Goal: Task Accomplishment & Management: Manage account settings

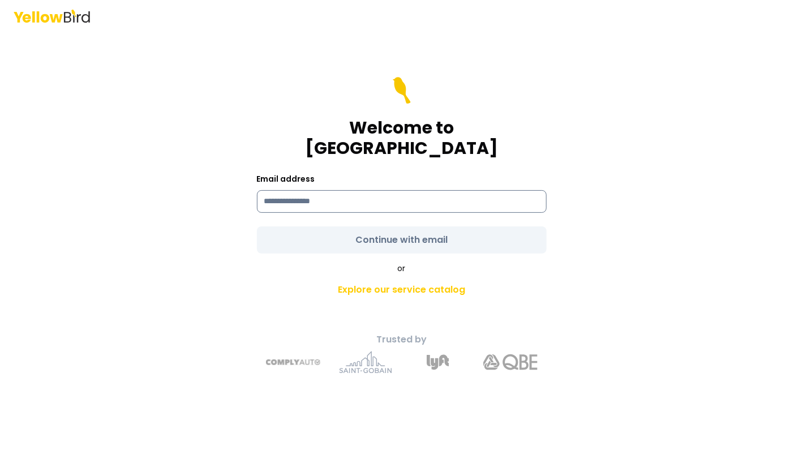
click at [298, 193] on input at bounding box center [402, 201] width 290 height 23
type input "**********"
click at [399, 224] on form "**********" at bounding box center [402, 165] width 290 height 177
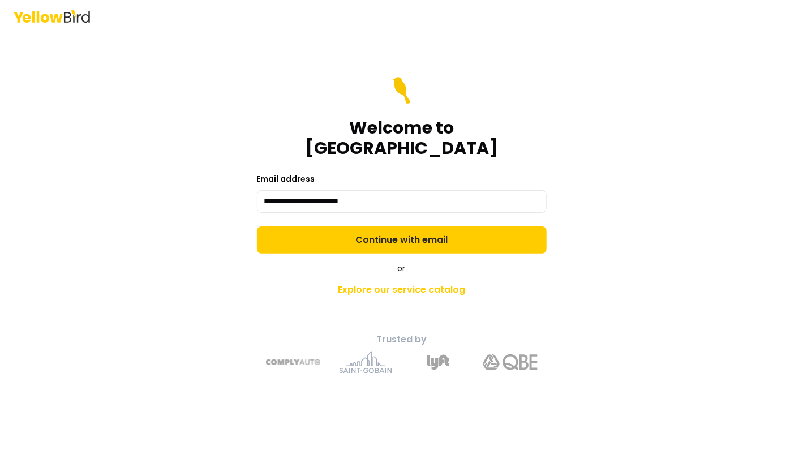
click at [399, 226] on button "Continue with email" at bounding box center [402, 239] width 290 height 27
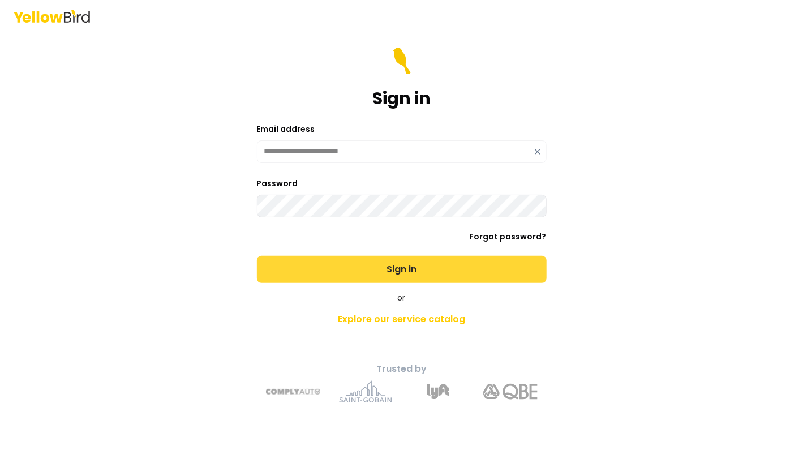
click at [330, 267] on button "Sign in" at bounding box center [402, 269] width 290 height 27
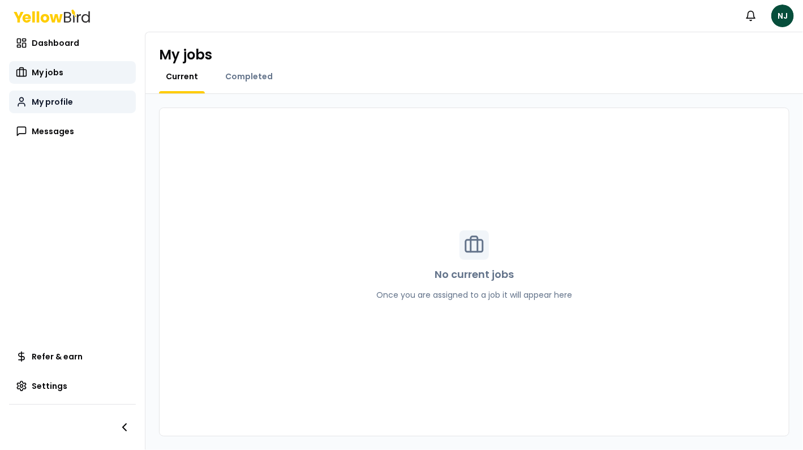
click at [44, 105] on span "My profile" at bounding box center [52, 101] width 41 height 11
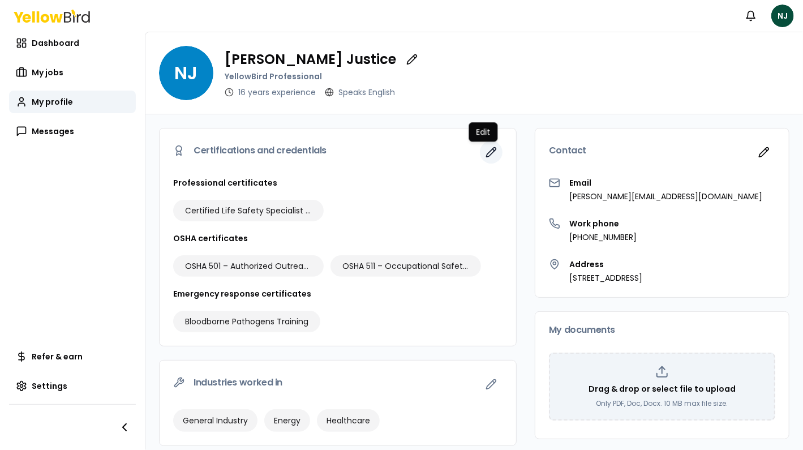
click at [486, 148] on icon "button" at bounding box center [491, 152] width 11 height 11
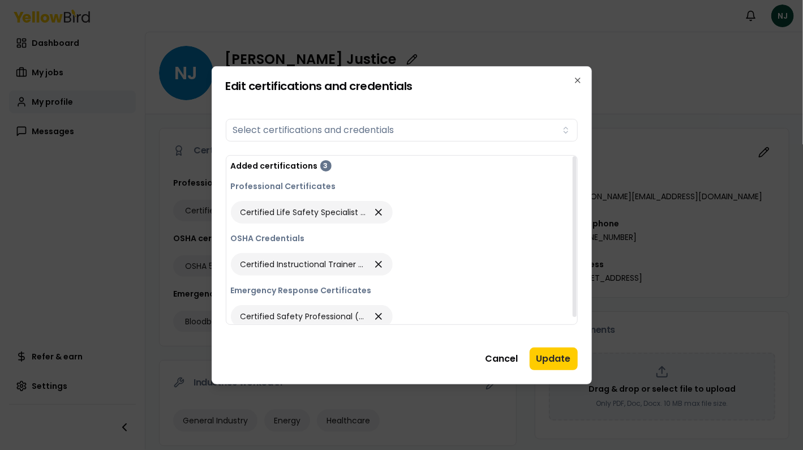
scroll to position [7, 0]
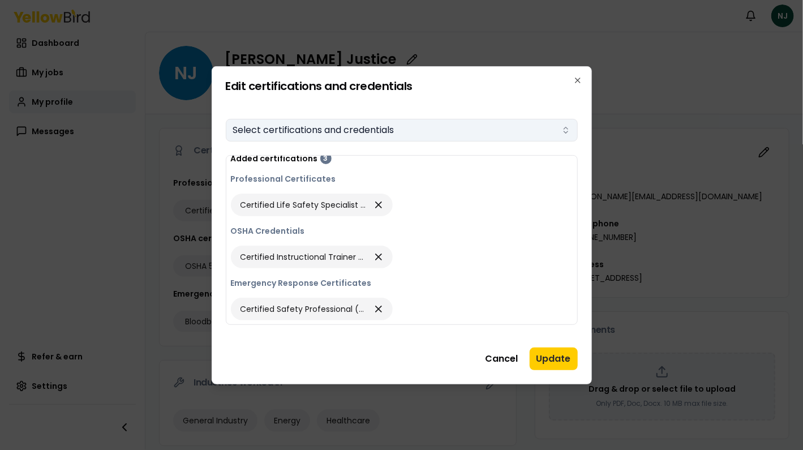
click at [564, 135] on button "Select certifications and credentials" at bounding box center [402, 130] width 352 height 23
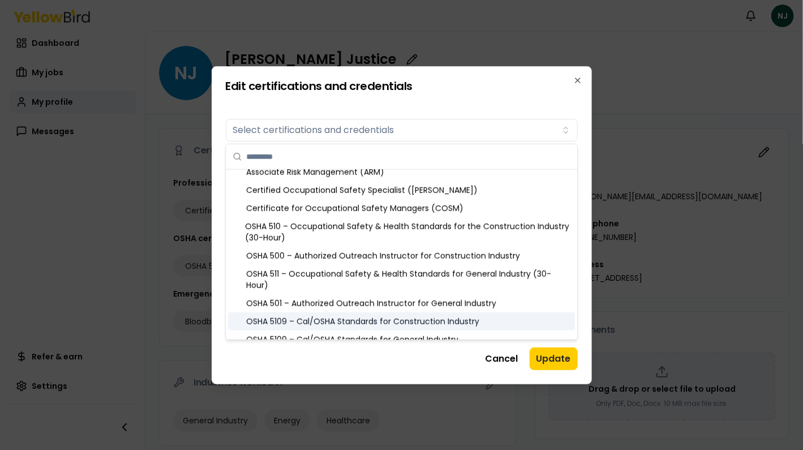
scroll to position [521, 0]
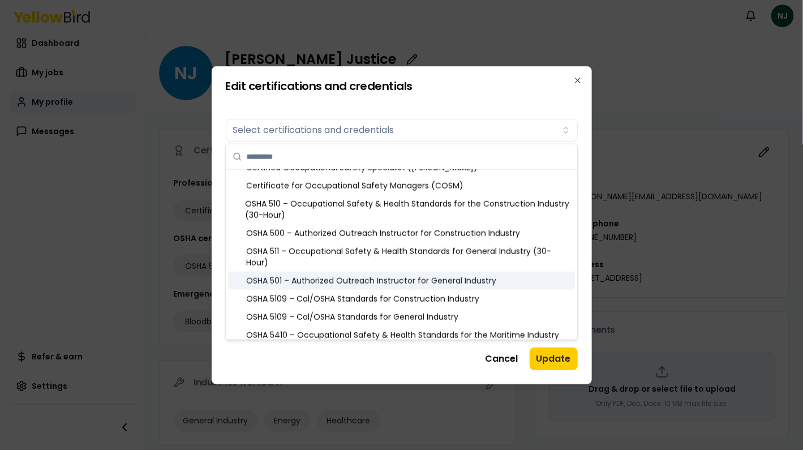
click at [470, 275] on div "OSHA 501 – Authorized Outreach Instructor for General Industry" at bounding box center [401, 281] width 347 height 18
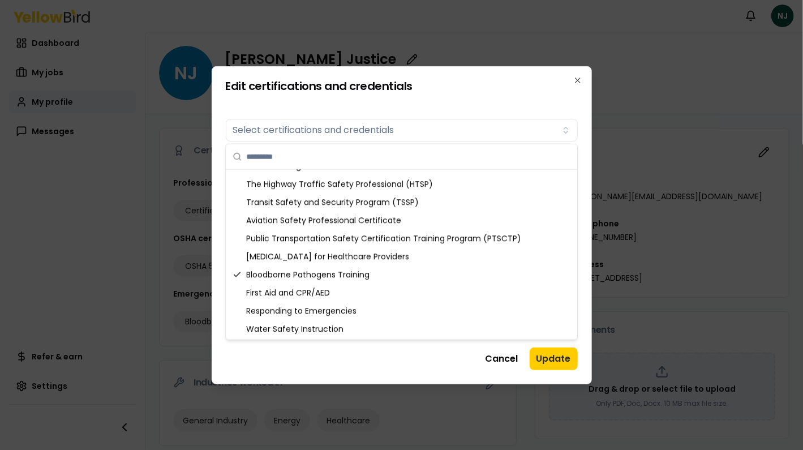
scroll to position [1408, 0]
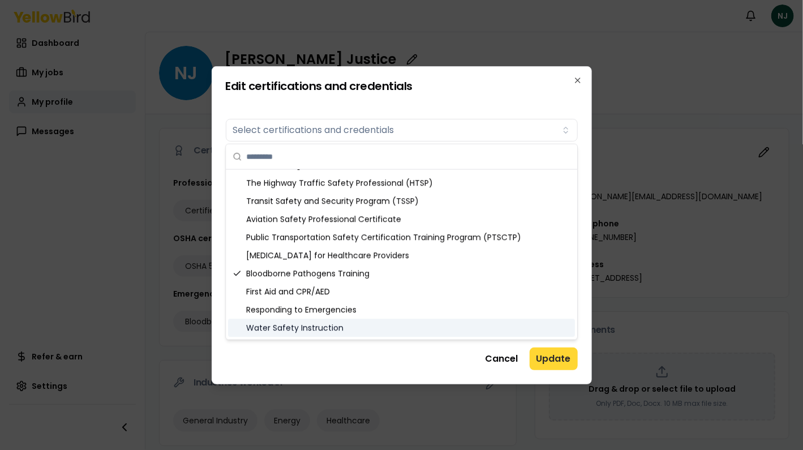
click at [555, 357] on button "Update" at bounding box center [554, 358] width 48 height 23
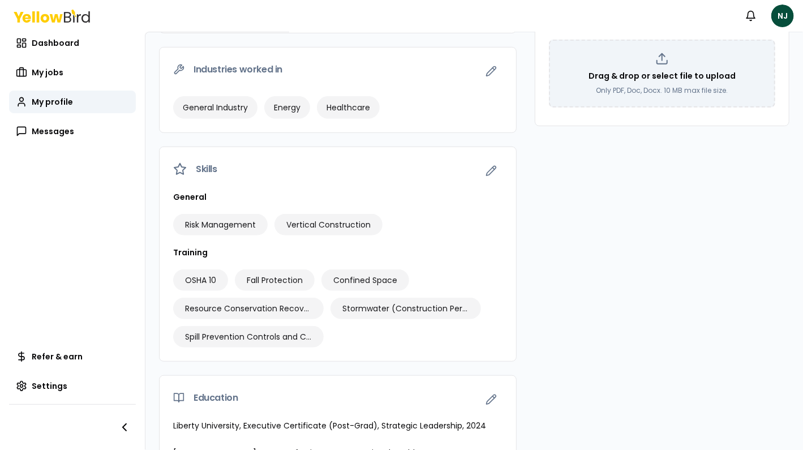
scroll to position [393, 0]
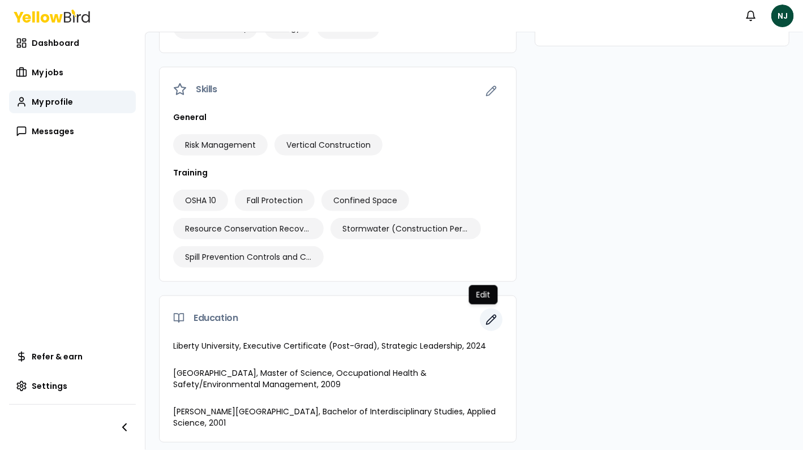
click at [486, 315] on icon "button" at bounding box center [491, 319] width 11 height 11
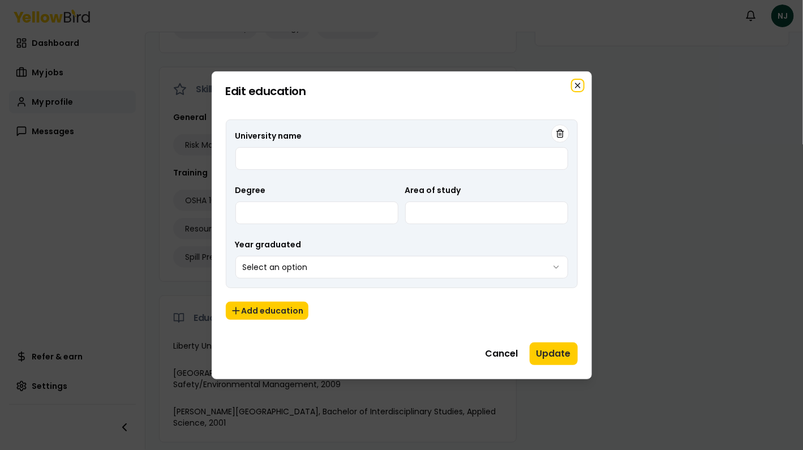
click at [576, 88] on icon "button" at bounding box center [577, 85] width 9 height 9
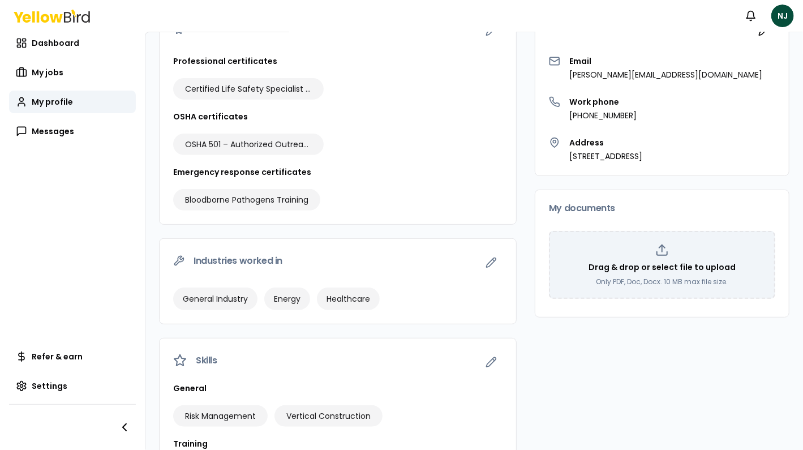
scroll to position [0, 0]
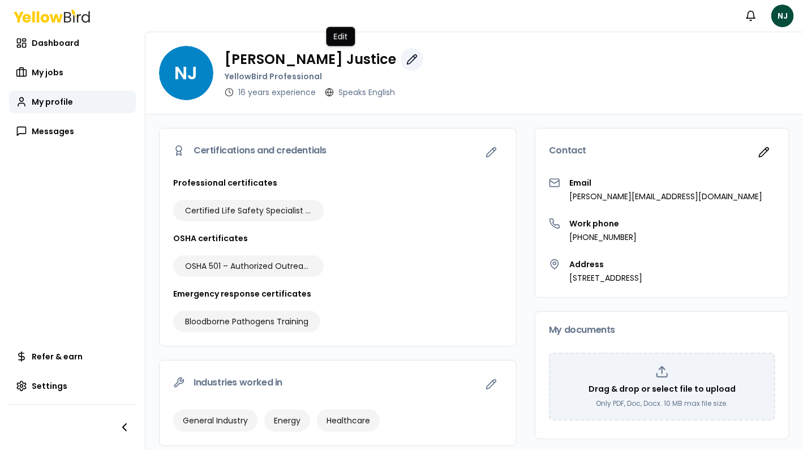
click at [406, 58] on icon "button" at bounding box center [411, 59] width 11 height 11
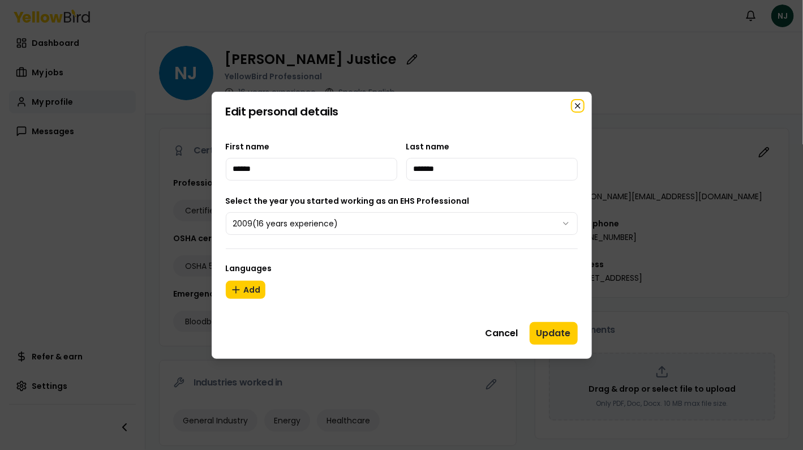
click at [578, 105] on icon "button" at bounding box center [577, 105] width 9 height 9
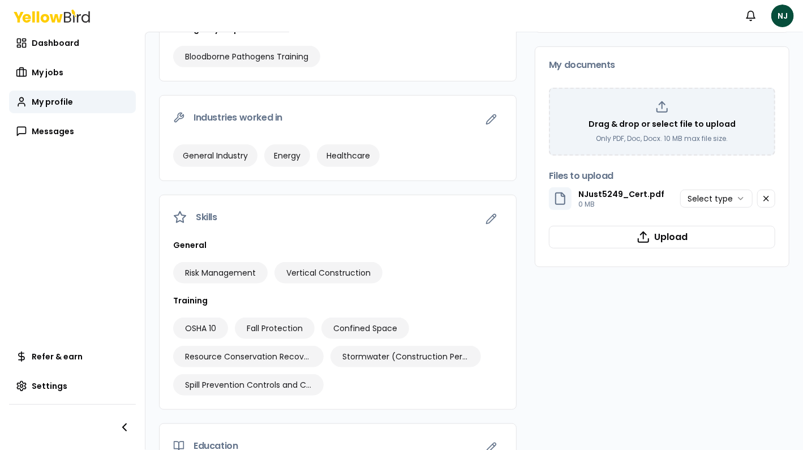
scroll to position [217, 0]
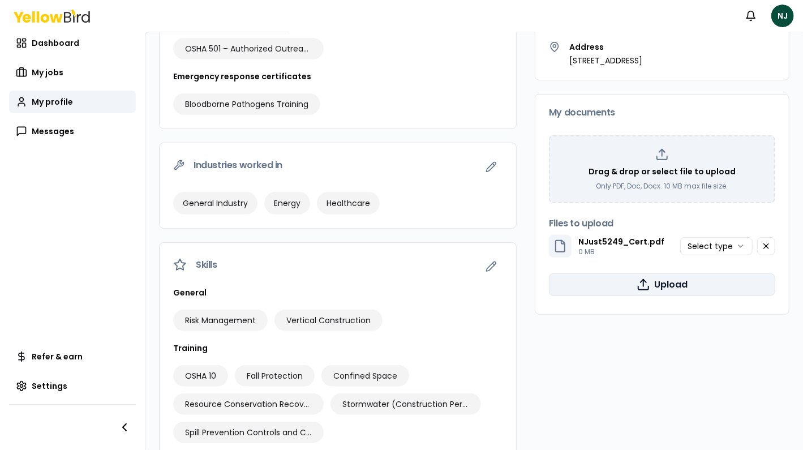
click at [650, 281] on button "Upload" at bounding box center [662, 284] width 226 height 23
click at [736, 246] on html "Notifications NJ Dashboard My jobs My profile Messages Refer & earn Settings NJ…" at bounding box center [401, 225] width 803 height 450
click at [652, 285] on button "Upload" at bounding box center [662, 284] width 226 height 23
click at [587, 247] on p "0 MB" at bounding box center [621, 251] width 86 height 9
click at [553, 245] on icon at bounding box center [560, 246] width 14 height 14
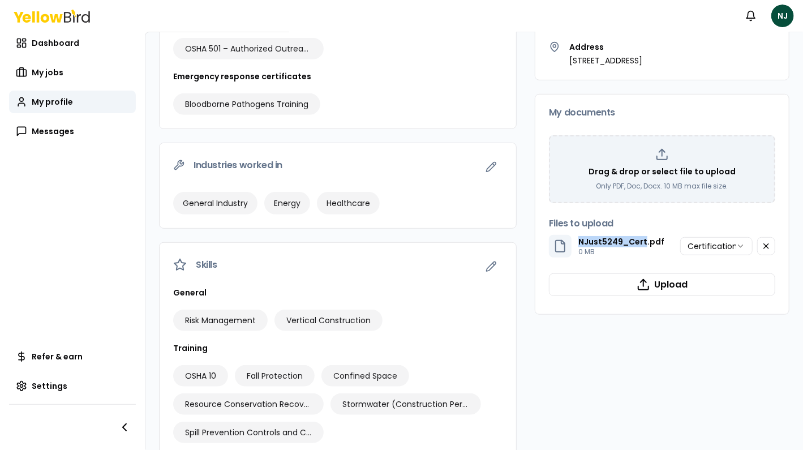
click at [553, 245] on icon at bounding box center [560, 246] width 14 height 14
click at [710, 219] on h3 "Files to upload" at bounding box center [662, 223] width 226 height 9
click at [642, 280] on icon "button" at bounding box center [644, 285] width 14 height 14
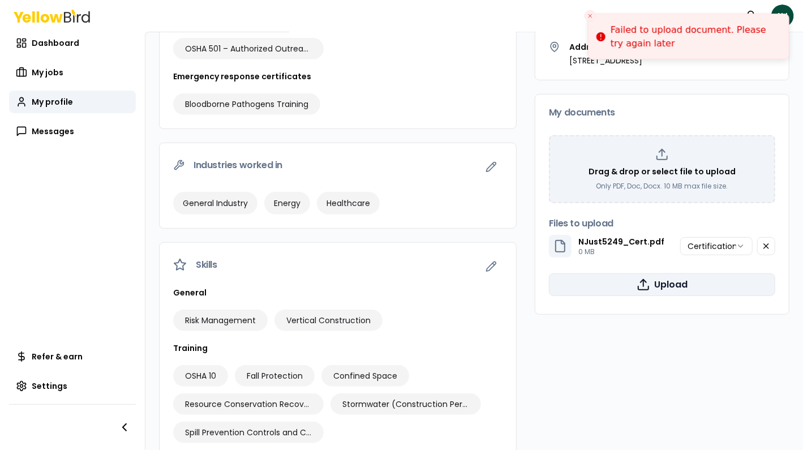
click at [593, 16] on icon "Close toast" at bounding box center [590, 15] width 7 height 7
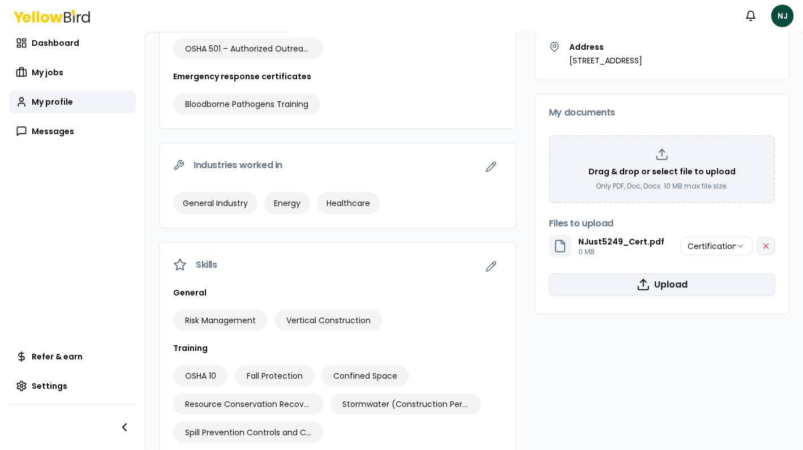
click at [762, 245] on icon "button" at bounding box center [766, 246] width 9 height 9
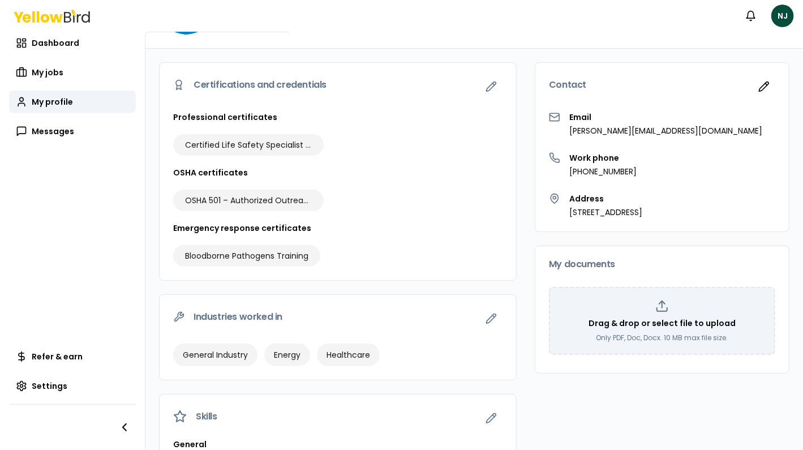
scroll to position [66, 0]
click at [487, 317] on icon "button" at bounding box center [492, 319] width 10 height 10
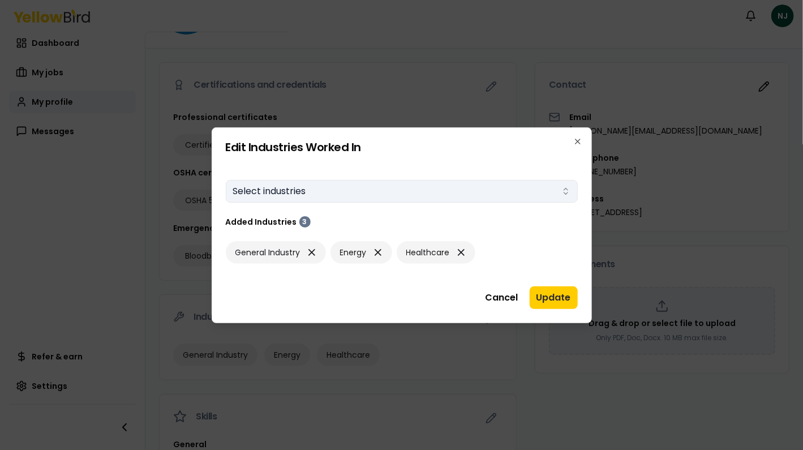
click at [566, 190] on icon "button" at bounding box center [565, 191] width 9 height 9
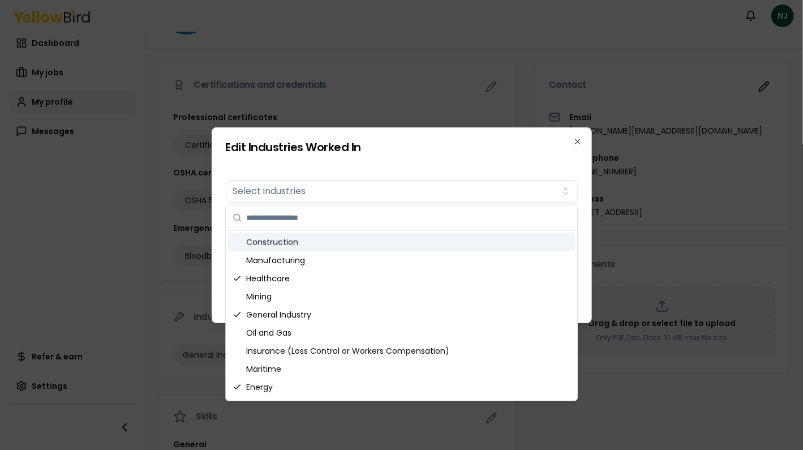
click at [277, 243] on div "Construction" at bounding box center [401, 242] width 347 height 18
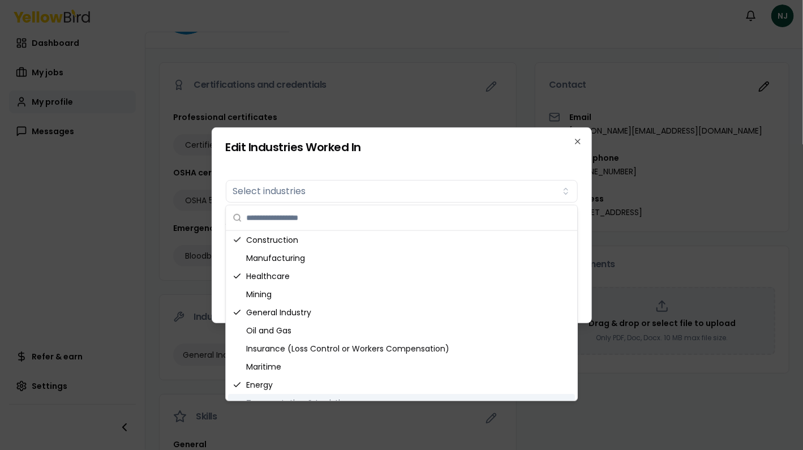
scroll to position [0, 0]
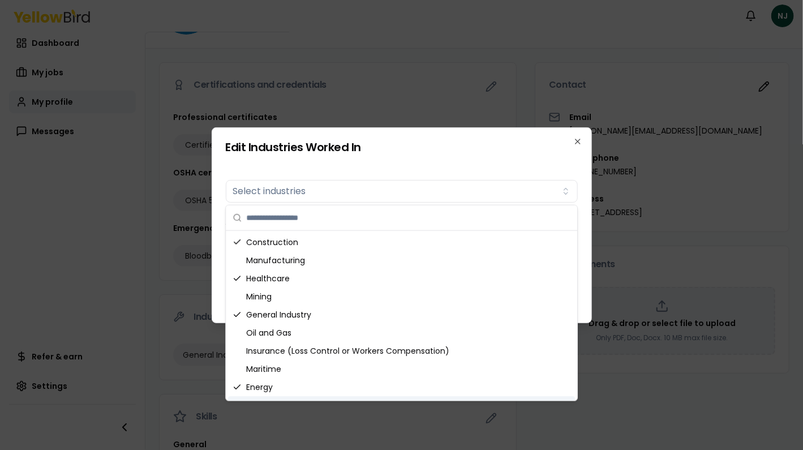
click at [496, 145] on h2 "Edit Industries Worked In" at bounding box center [402, 146] width 352 height 11
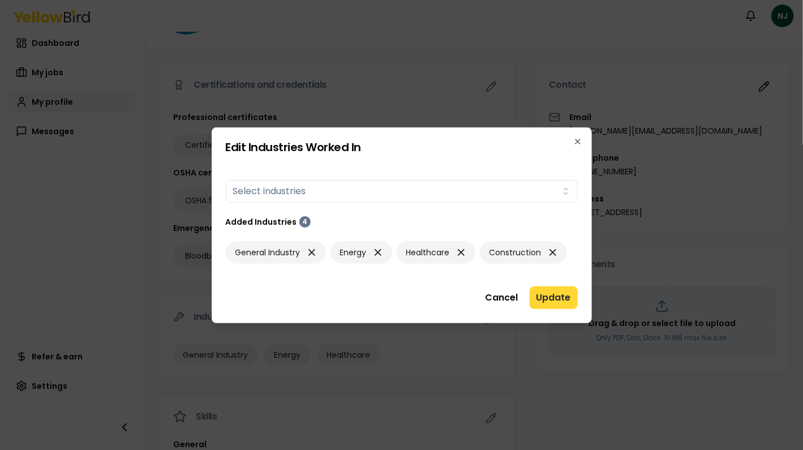
click at [550, 306] on button "Update" at bounding box center [554, 297] width 48 height 23
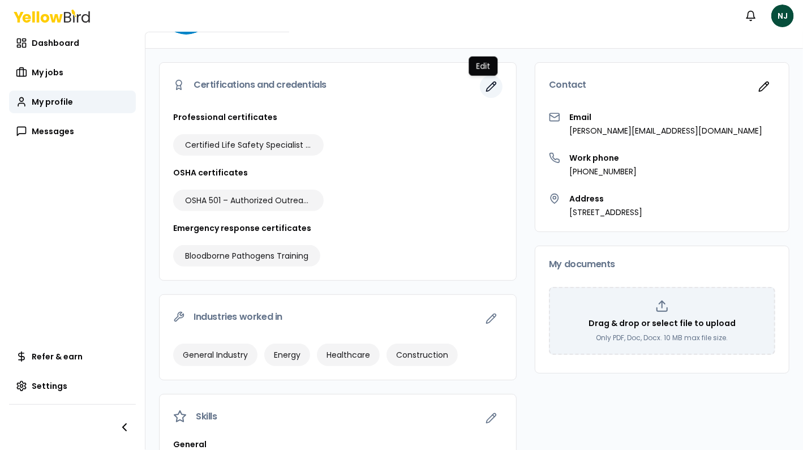
click at [487, 86] on icon "button" at bounding box center [492, 87] width 10 height 10
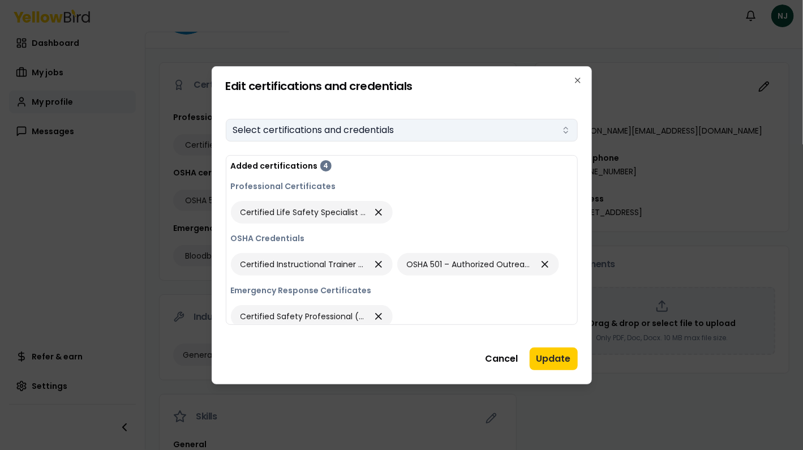
click at [566, 127] on icon "button" at bounding box center [565, 130] width 9 height 9
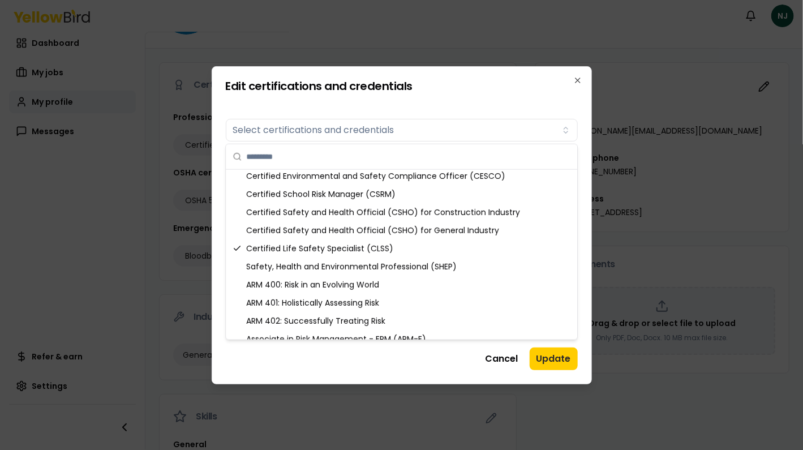
scroll to position [181, 0]
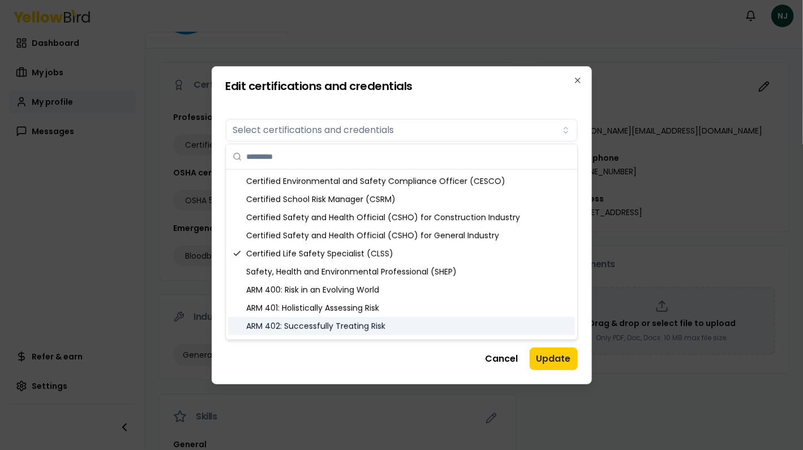
click at [621, 63] on div at bounding box center [401, 225] width 803 height 450
